Goal: Task Accomplishment & Management: Use online tool/utility

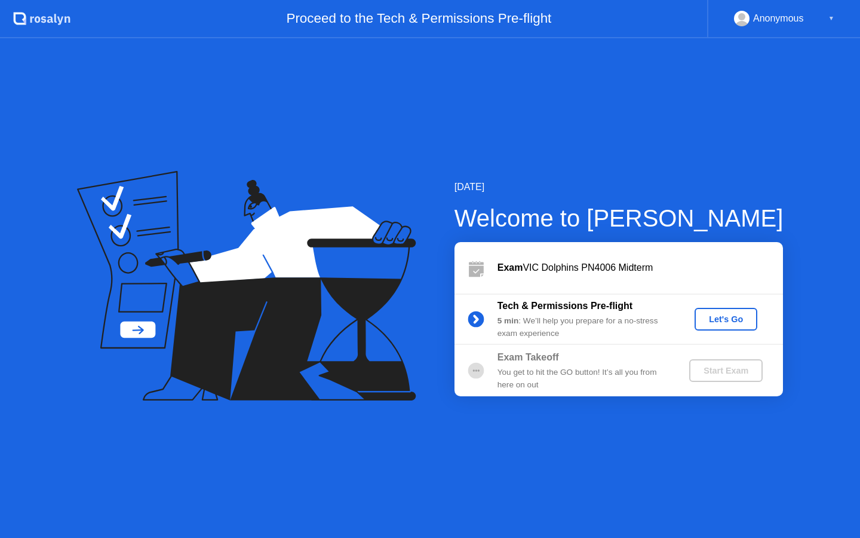
click at [721, 322] on div "Let's Go" at bounding box center [726, 319] width 53 height 10
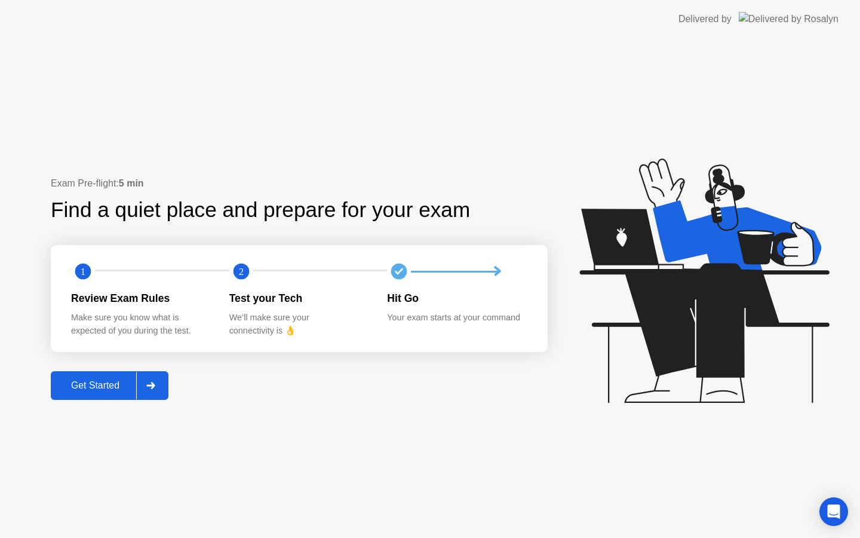
click at [98, 382] on div "Get Started" at bounding box center [95, 385] width 82 height 11
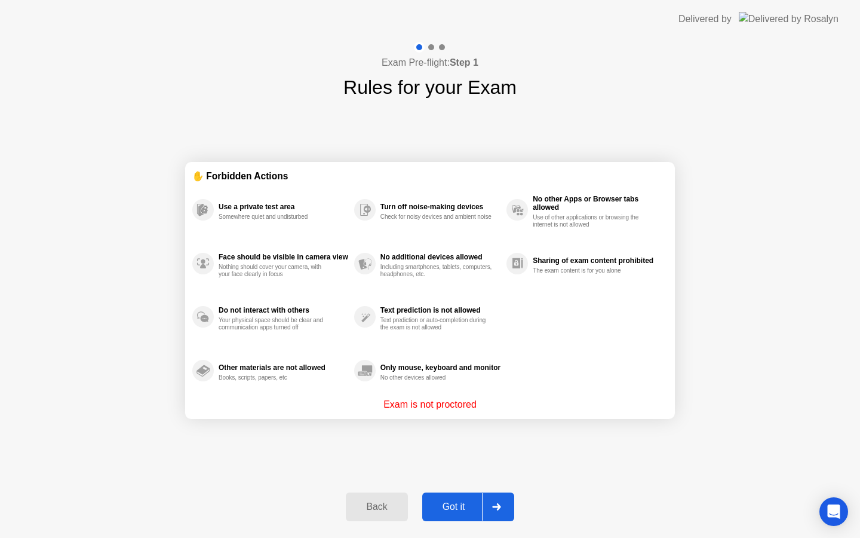
click at [447, 502] on div "Got it" at bounding box center [454, 506] width 56 height 11
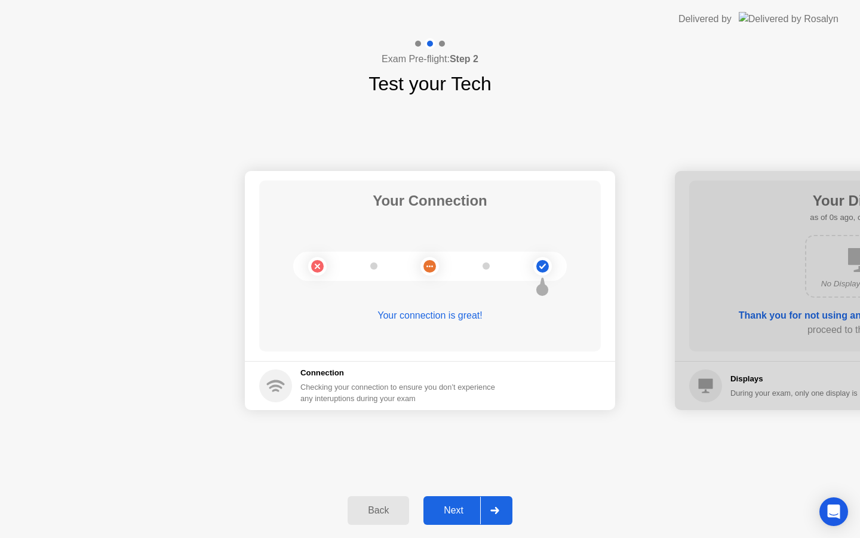
click at [456, 514] on div "Next" at bounding box center [453, 510] width 53 height 11
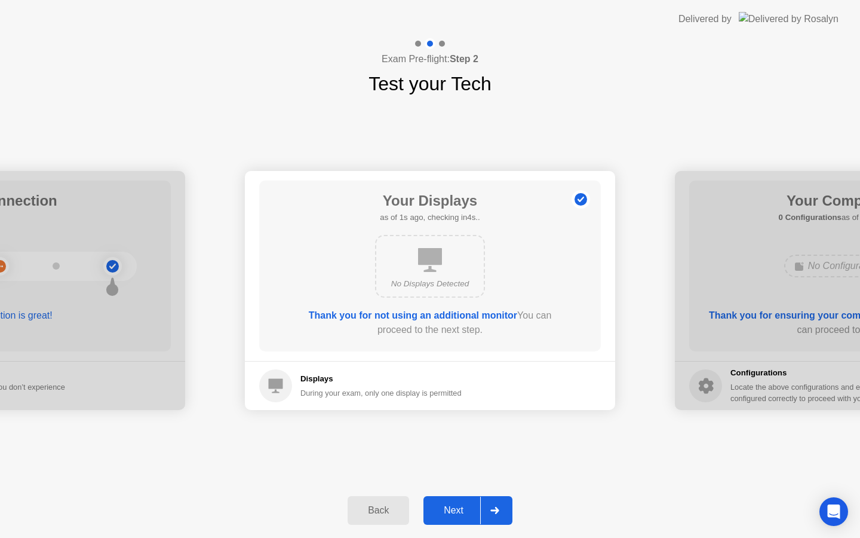
click at [456, 508] on div "Next" at bounding box center [453, 510] width 53 height 11
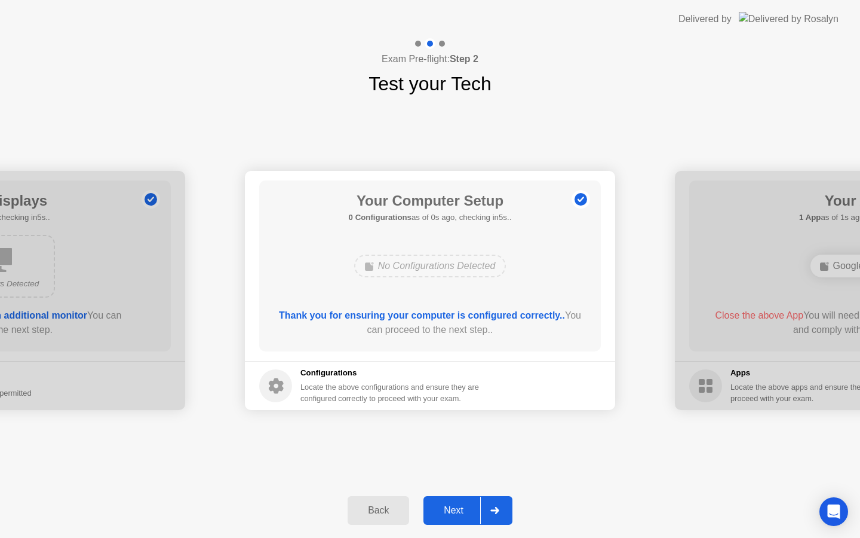
click at [456, 508] on div "Next" at bounding box center [453, 510] width 53 height 11
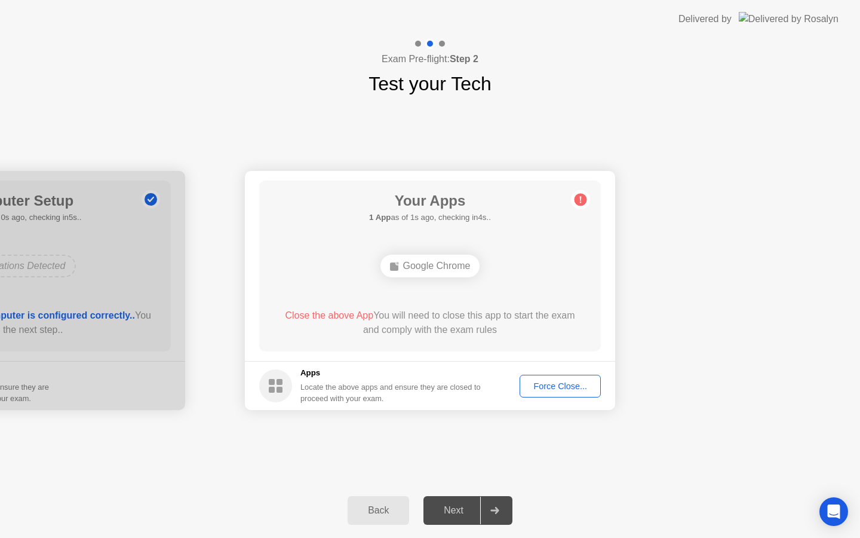
click at [539, 382] on div "Force Close..." at bounding box center [560, 386] width 73 height 10
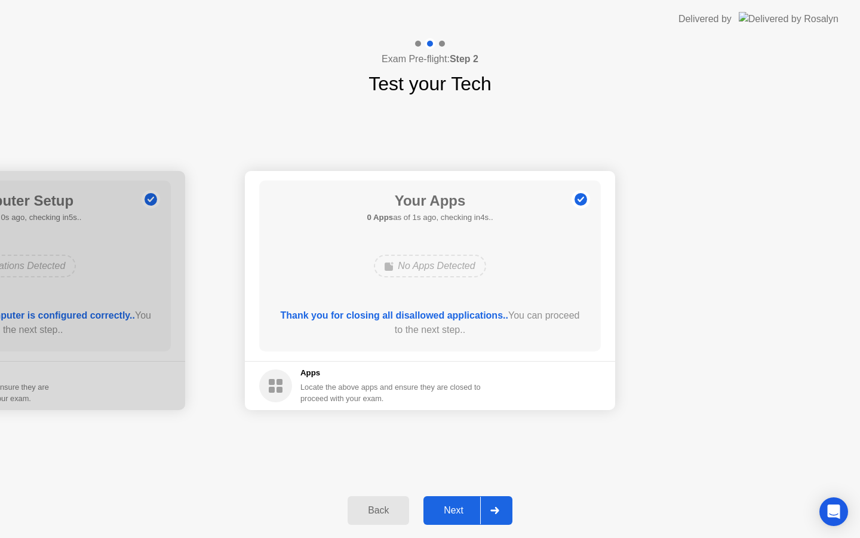
click at [463, 507] on div "Next" at bounding box center [453, 510] width 53 height 11
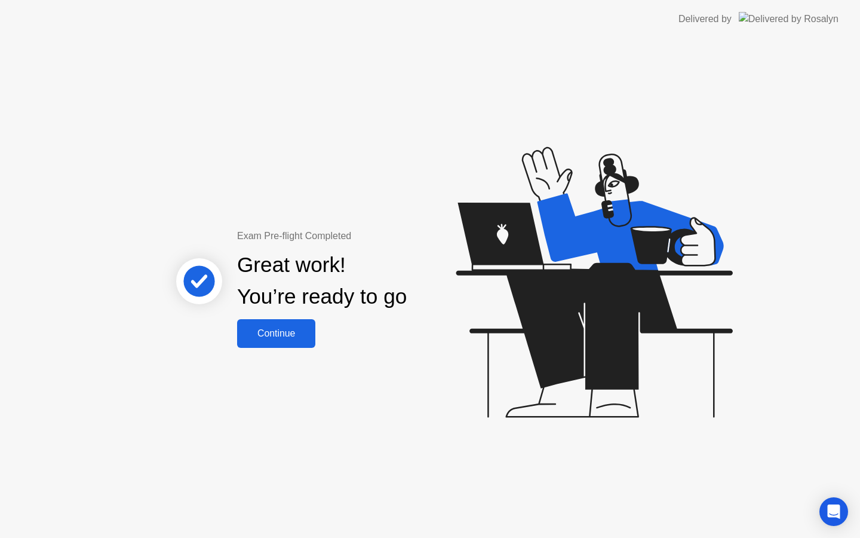
click at [272, 332] on div "Continue" at bounding box center [276, 333] width 71 height 11
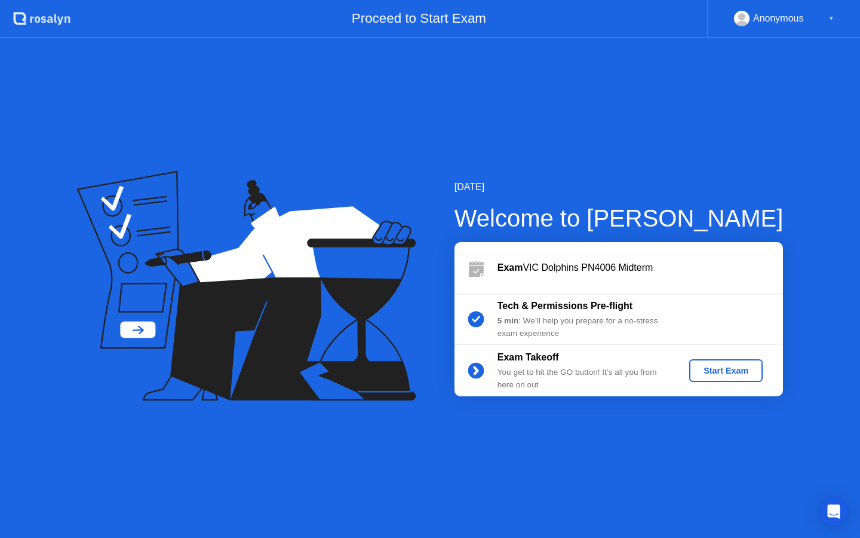
click at [736, 379] on button "Start Exam" at bounding box center [725, 370] width 73 height 23
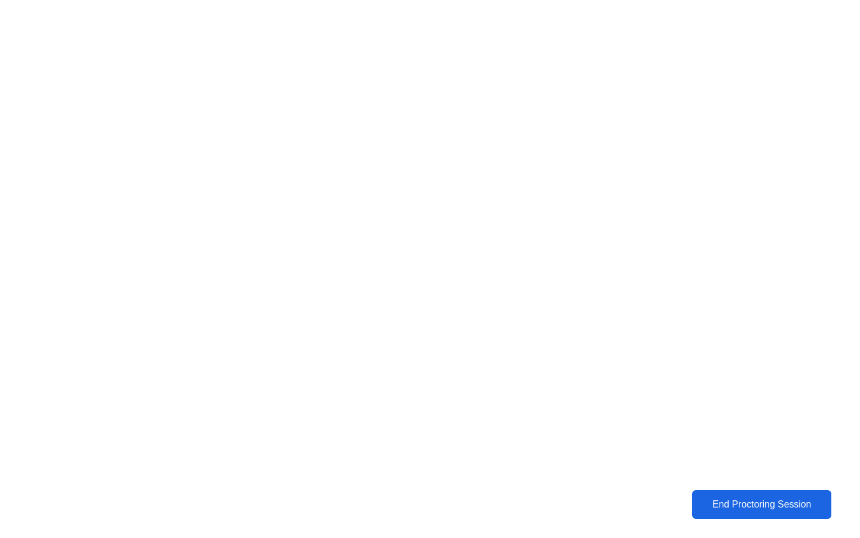
click at [737, 499] on div "End Proctoring Session" at bounding box center [762, 504] width 132 height 11
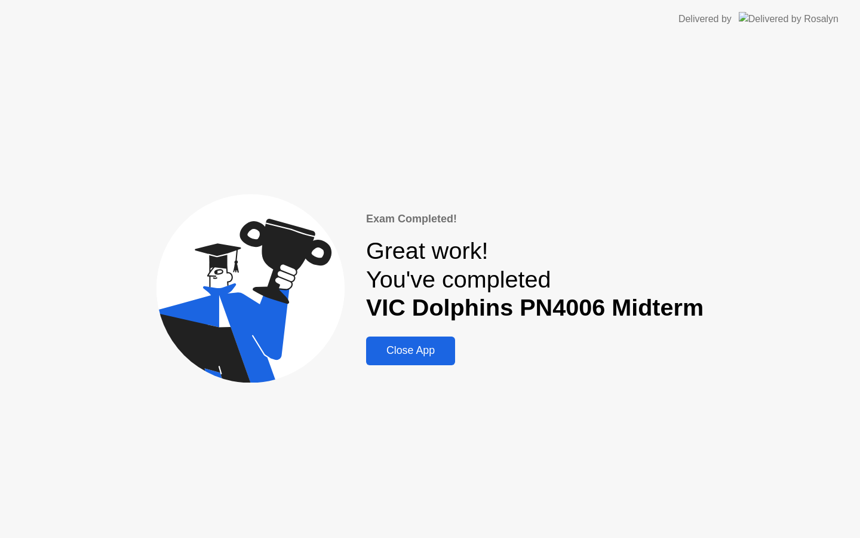
click at [440, 347] on div "Close App" at bounding box center [411, 350] width 82 height 13
